Goal: Task Accomplishment & Management: Complete application form

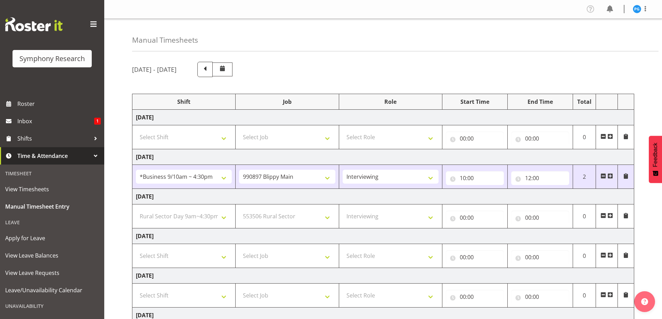
select select "26078"
select select "10631"
select select "47"
select select "81561"
select select "10587"
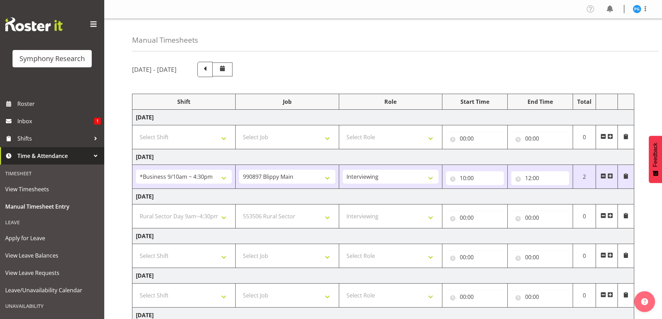
select select "47"
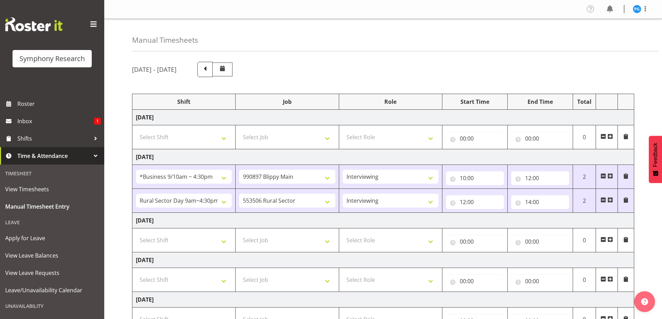
select select "26078"
select select "10631"
select select "47"
select select "81561"
select select "10587"
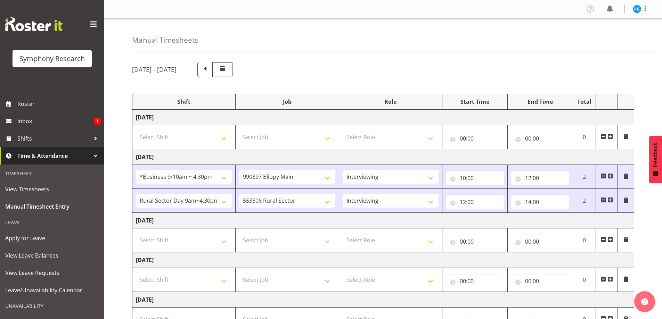
select select "47"
click at [546, 202] on input "14:00" at bounding box center [540, 202] width 58 height 14
click at [580, 222] on select "00 01 02 03 04 05 06 07 08 09 10 11 12 13 14 15 16 17 18 19 20 21 22 23 24 25 2…" at bounding box center [577, 220] width 16 height 14
select select "15"
click at [569, 213] on select "00 01 02 03 04 05 06 07 08 09 10 11 12 13 14 15 16 17 18 19 20 21 22 23 24 25 2…" at bounding box center [577, 220] width 16 height 14
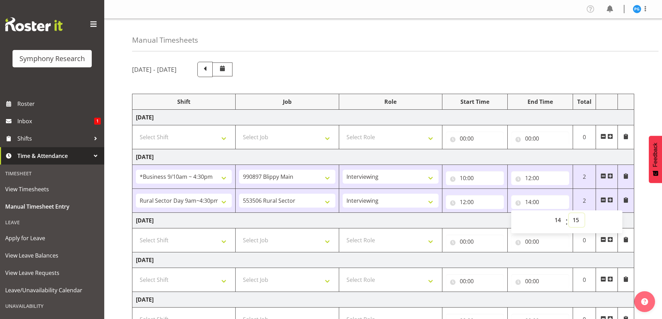
type input "14:15"
click at [562, 82] on div "[DATE] - [DATE] Shift Job Role Start Time End Time Total [DATE] Select Shift !!…" at bounding box center [397, 253] width 530 height 393
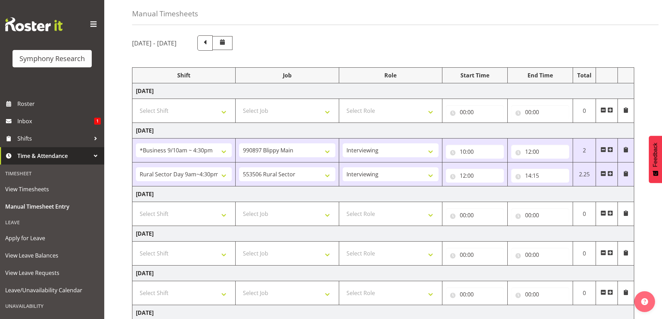
scroll to position [136, 0]
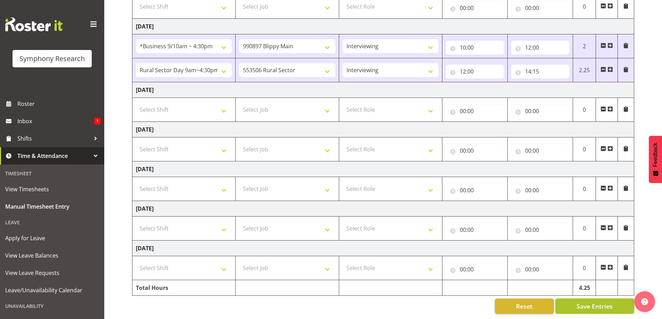
click at [580, 302] on span "Save Entries" at bounding box center [594, 306] width 36 height 9
click at [574, 299] on button "Save Entries" at bounding box center [594, 306] width 79 height 15
drag, startPoint x: 588, startPoint y: 301, endPoint x: 588, endPoint y: 296, distance: 5.3
click at [587, 302] on span "Save Entries" at bounding box center [594, 306] width 36 height 9
